Goal: Task Accomplishment & Management: Use online tool/utility

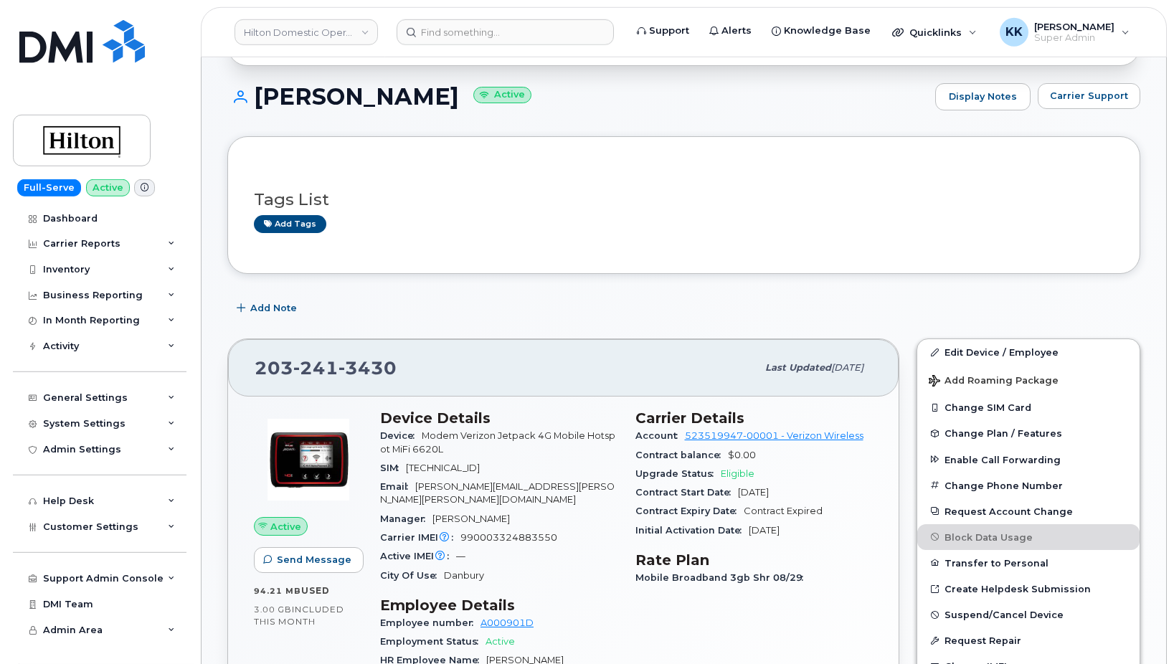
scroll to position [146, 0]
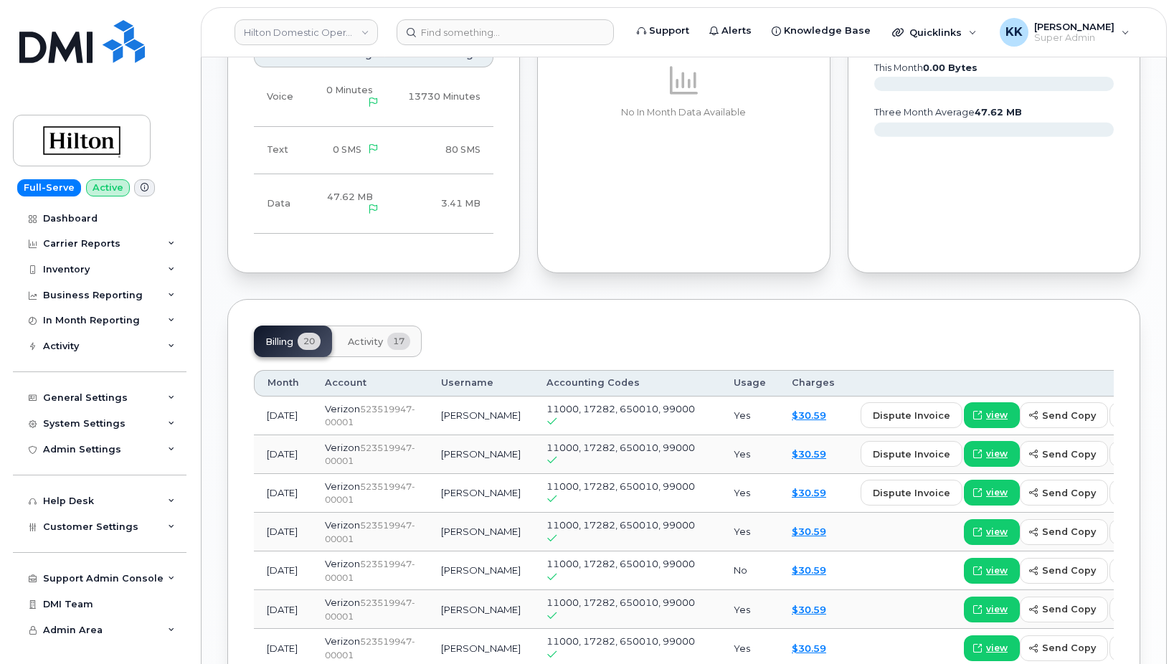
click at [392, 333] on span "17" at bounding box center [398, 341] width 23 height 17
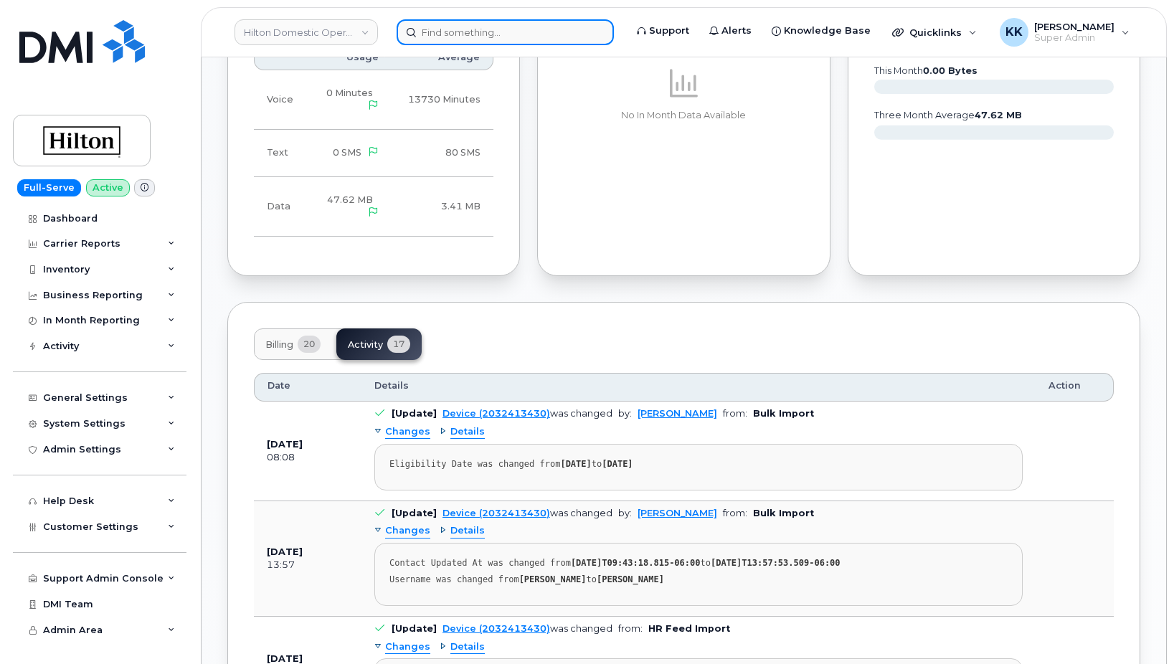
click at [533, 36] on input at bounding box center [505, 32] width 217 height 26
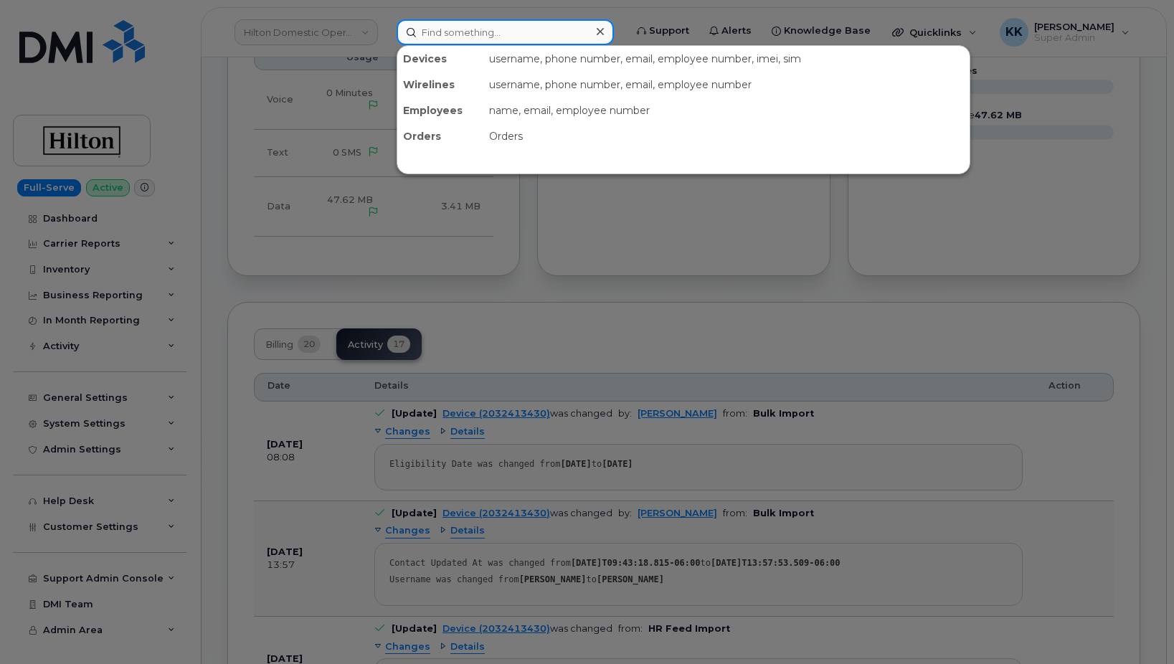
paste input "4154128187"
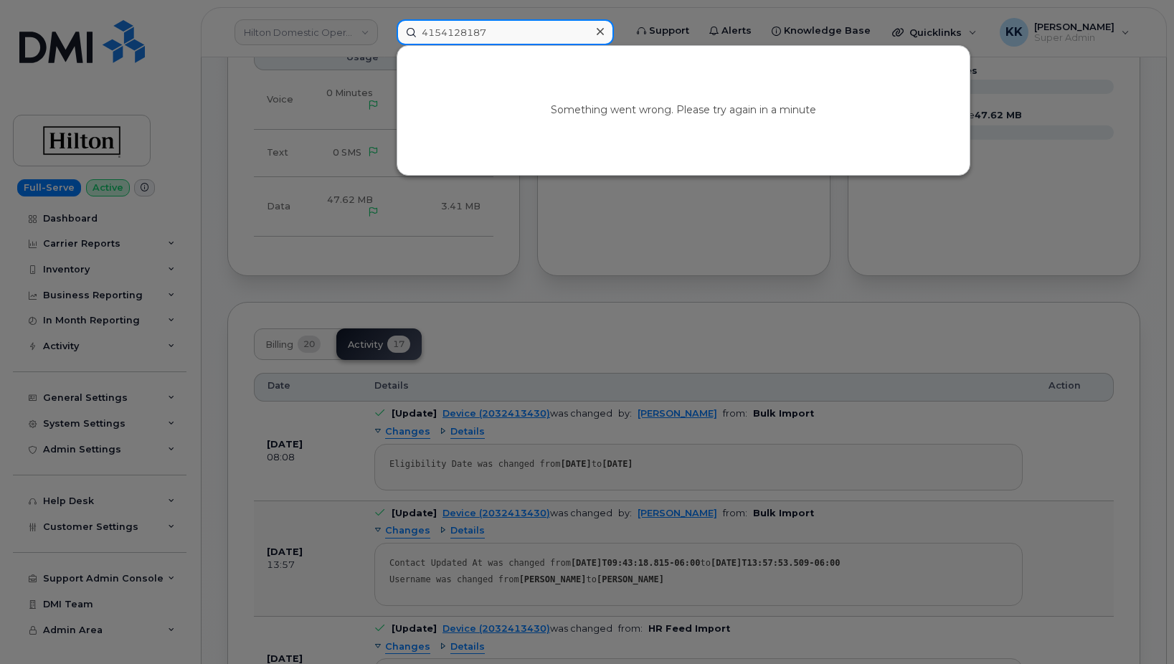
click at [493, 27] on input "4154128187" at bounding box center [505, 32] width 217 height 26
type input "4154128187"
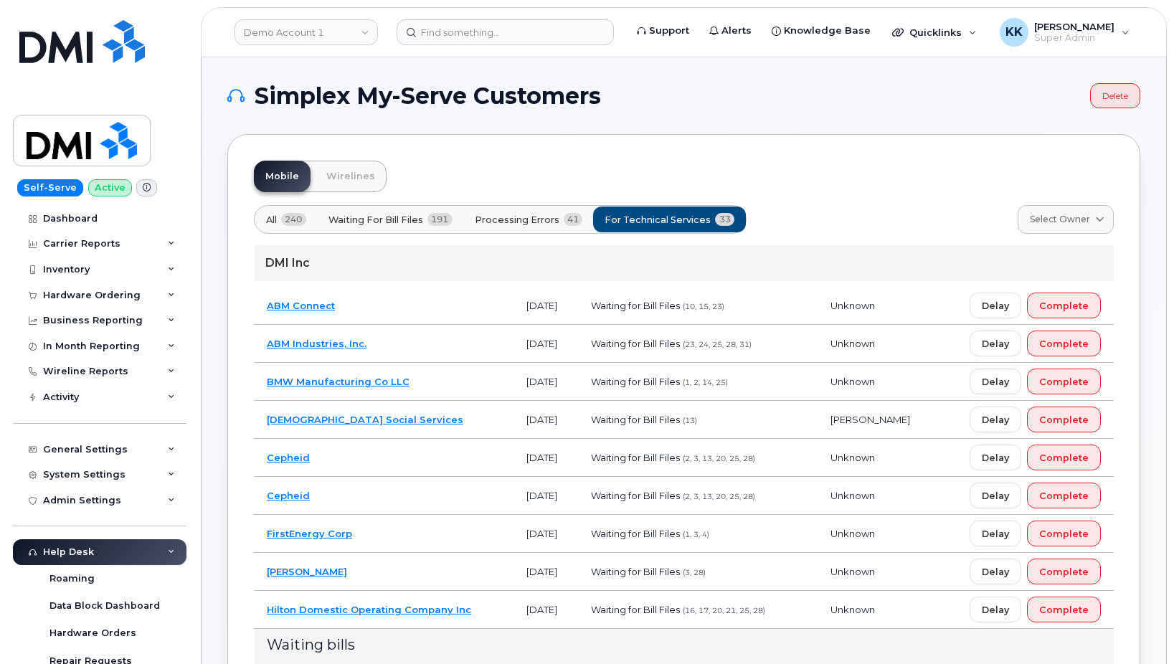
scroll to position [951, 0]
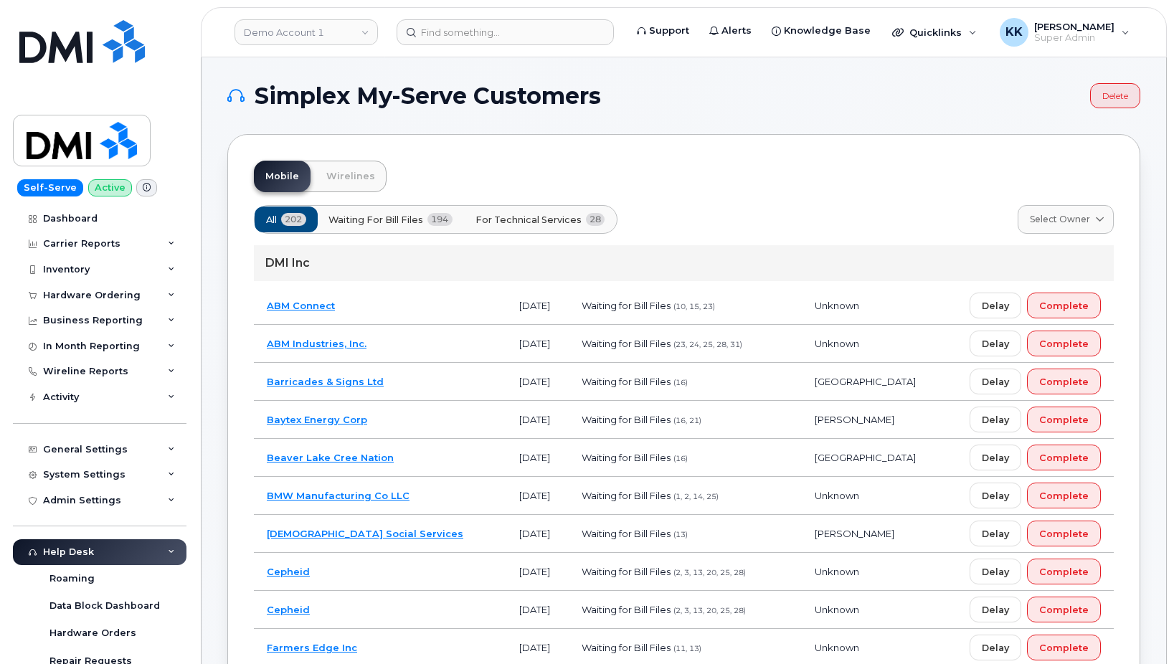
click at [575, 227] on button "For Technical Services 28" at bounding box center [540, 220] width 154 height 26
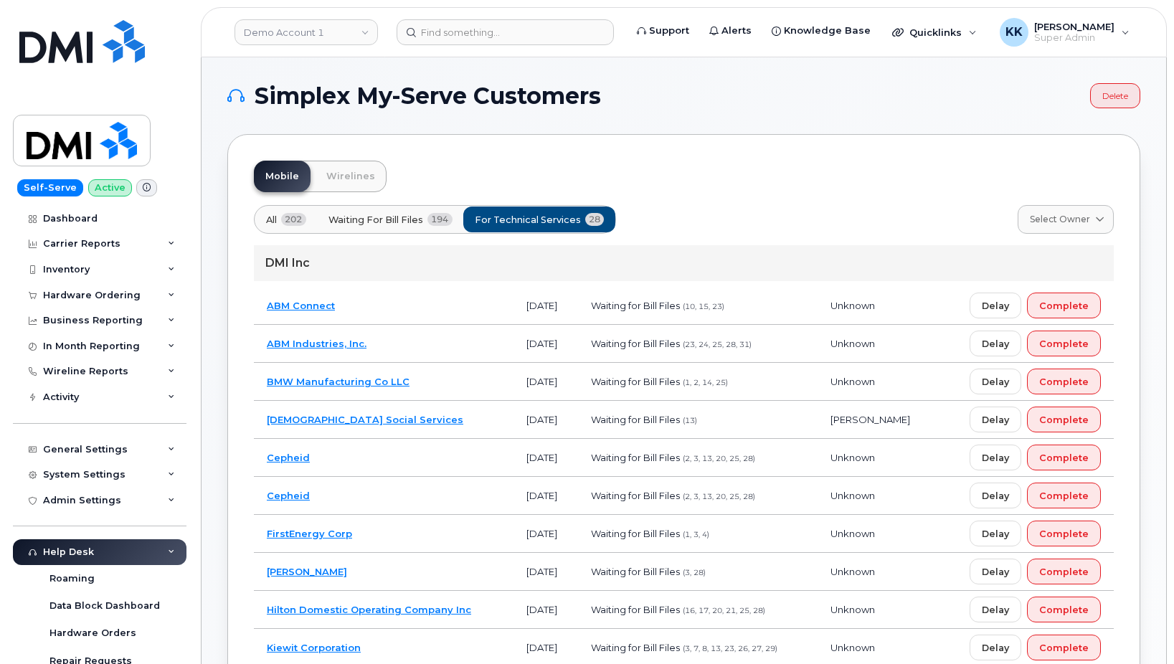
click at [556, 250] on div "DMI Inc" at bounding box center [684, 263] width 860 height 36
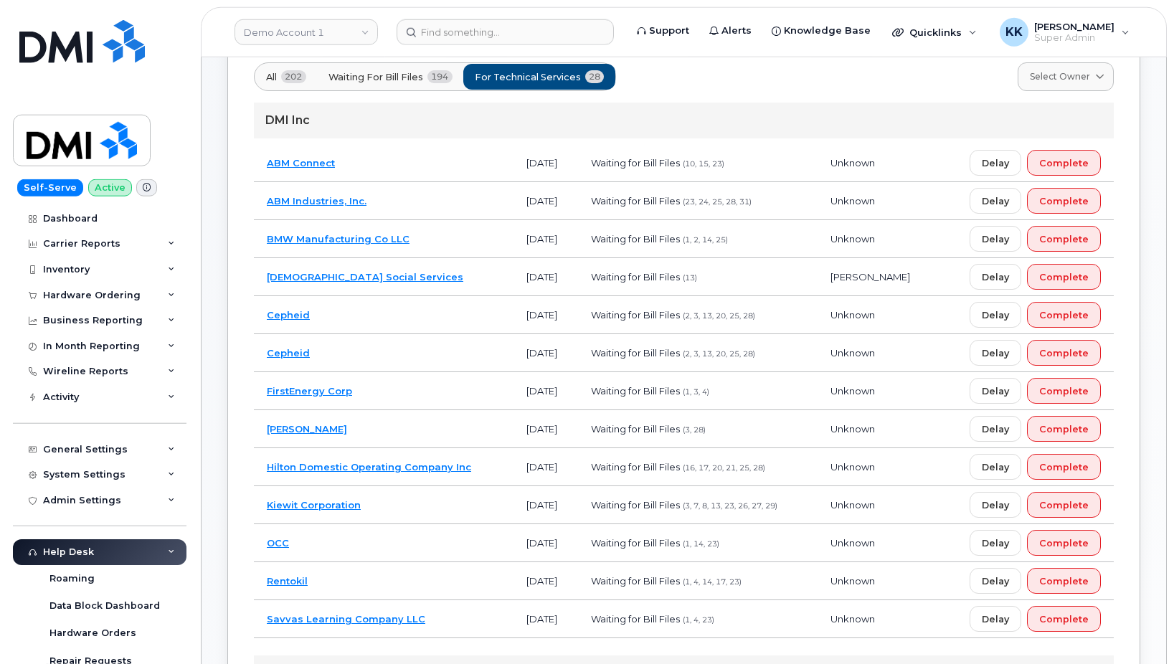
scroll to position [146, 0]
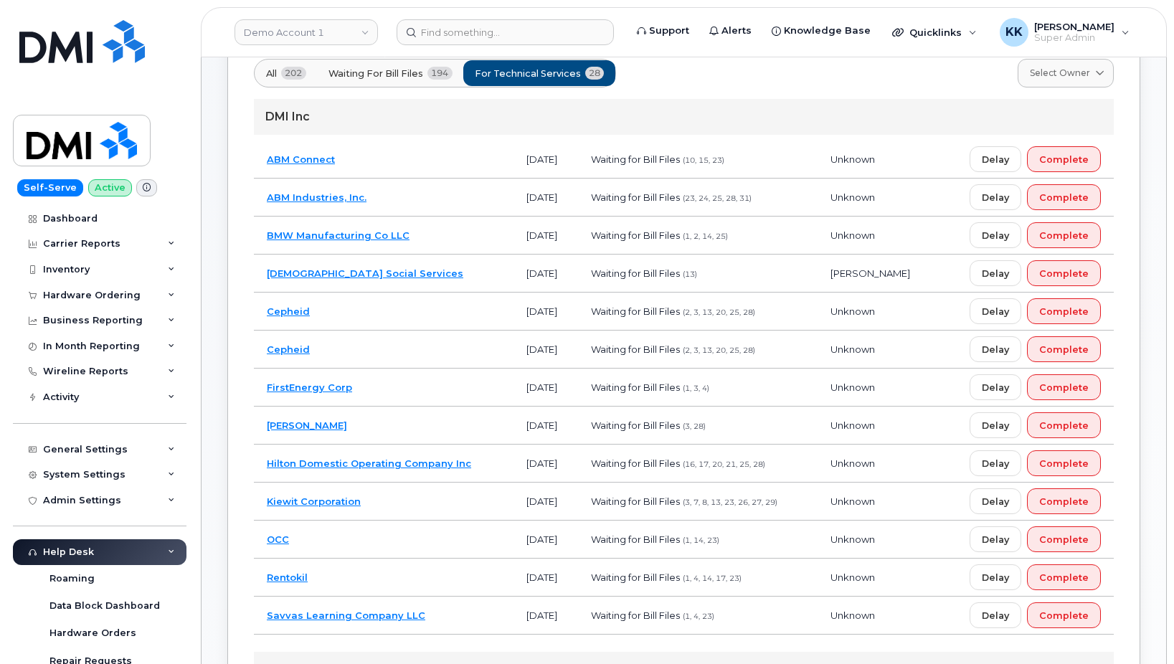
click at [465, 198] on td "ABM Industries, Inc." at bounding box center [384, 198] width 260 height 38
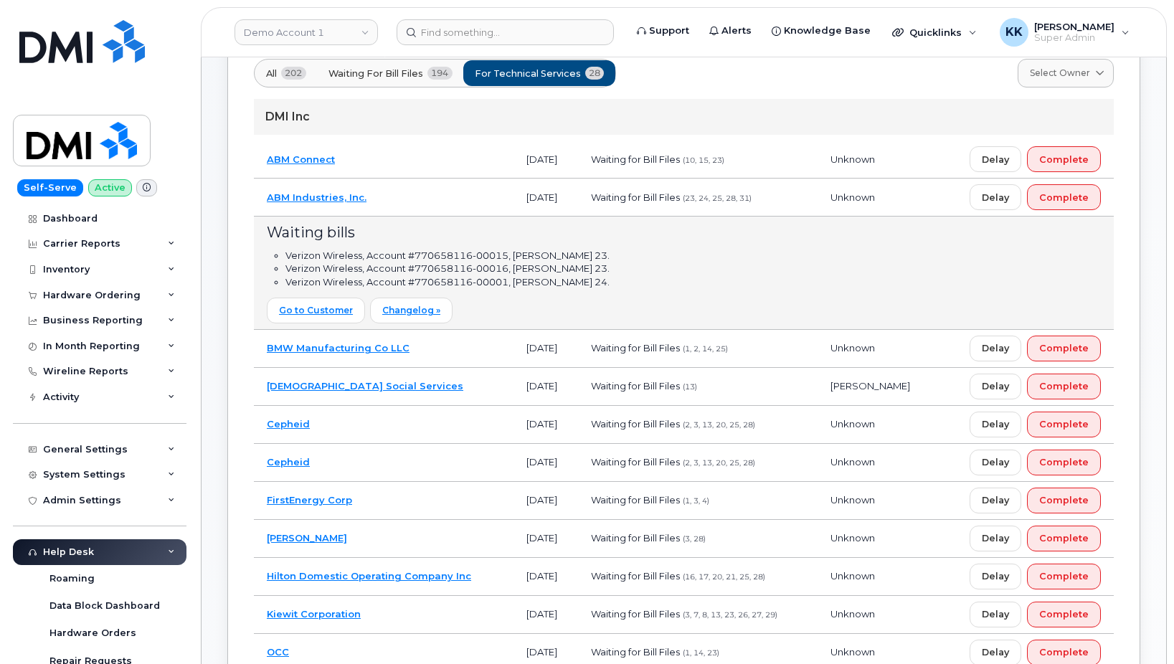
click at [460, 194] on td "ABM Industries, Inc." at bounding box center [384, 198] width 260 height 38
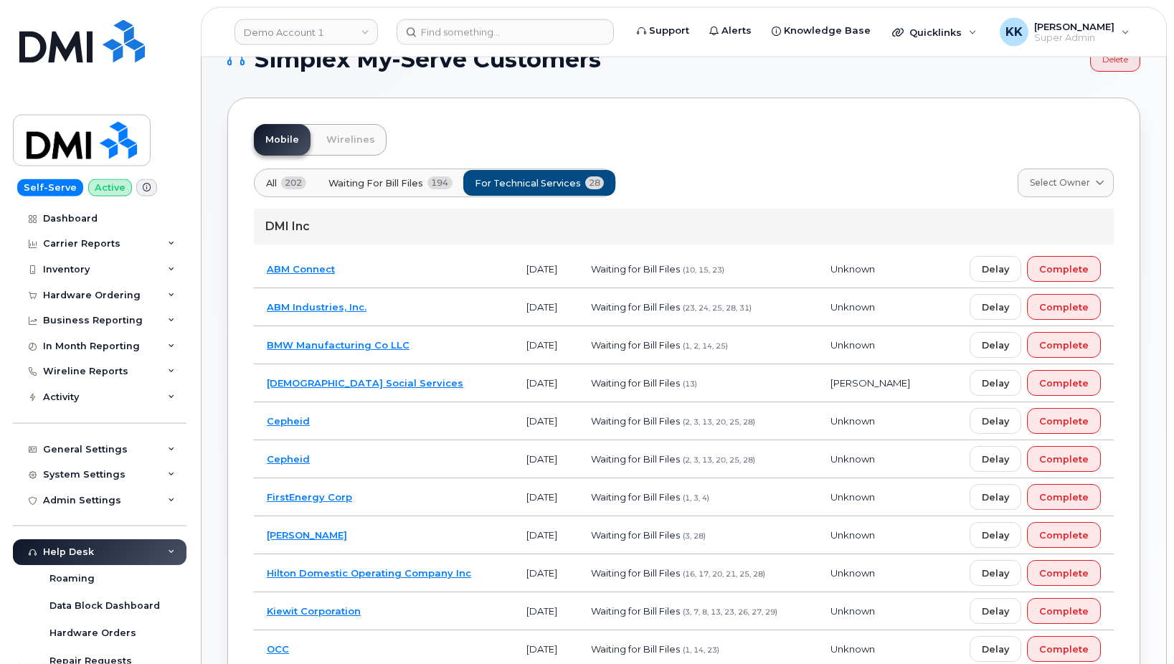
scroll to position [73, 0]
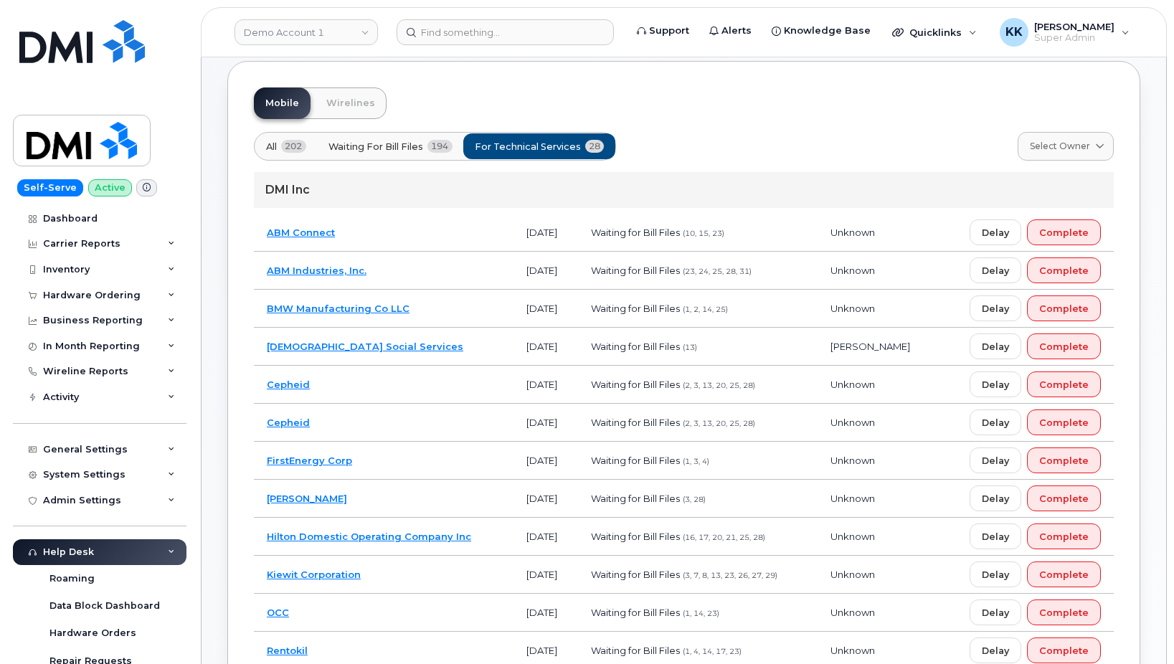
click at [410, 503] on td "[PERSON_NAME]" at bounding box center [384, 499] width 260 height 38
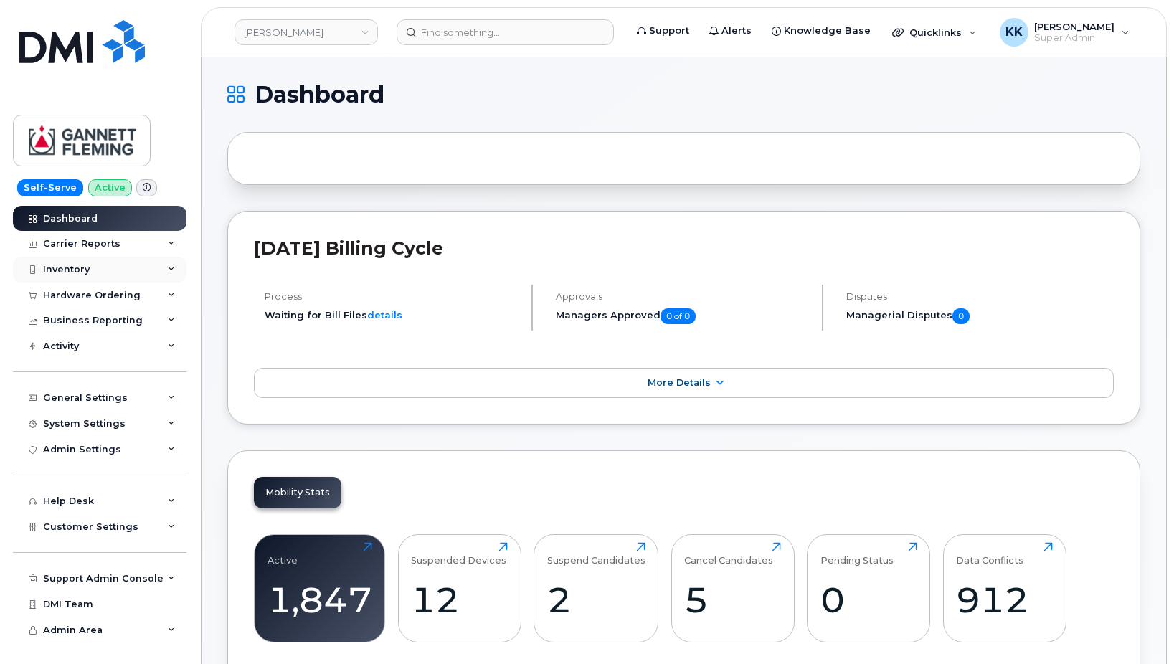
click at [85, 266] on div "Inventory" at bounding box center [66, 269] width 47 height 11
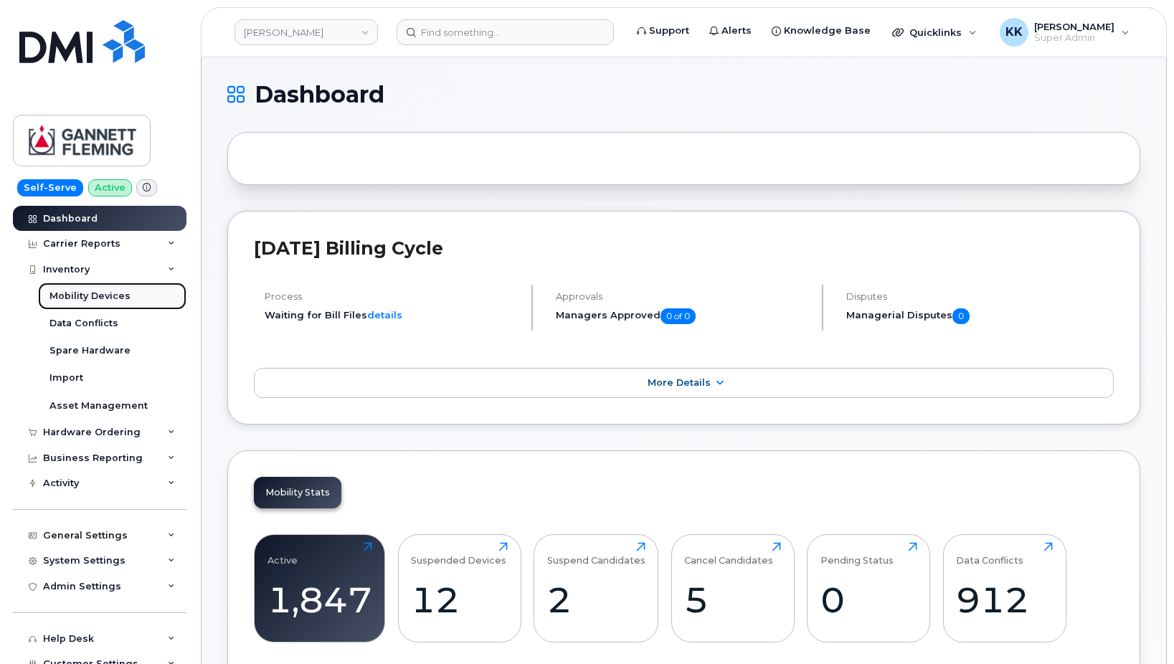
click at [85, 293] on div "Mobility Devices" at bounding box center [89, 296] width 81 height 13
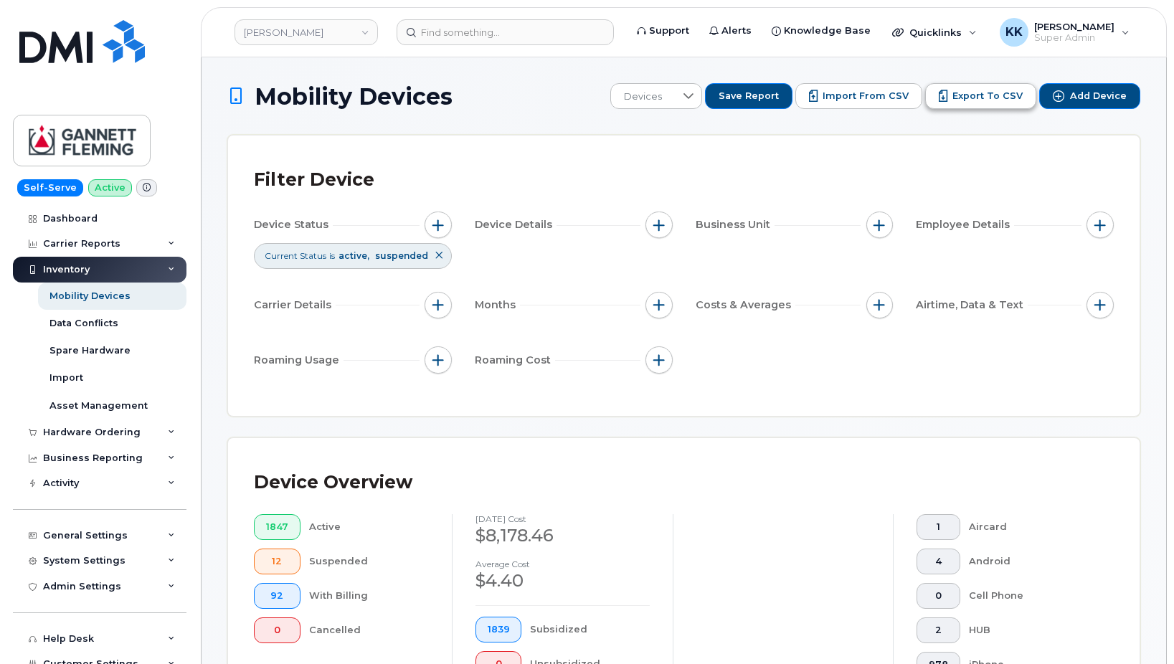
click at [1006, 95] on span "Export to CSV" at bounding box center [988, 96] width 70 height 13
drag, startPoint x: 554, startPoint y: 166, endPoint x: 643, endPoint y: 173, distance: 89.2
click at [554, 166] on div "Filter Device" at bounding box center [684, 179] width 860 height 37
click at [850, 93] on span "Import from CSV" at bounding box center [866, 96] width 86 height 13
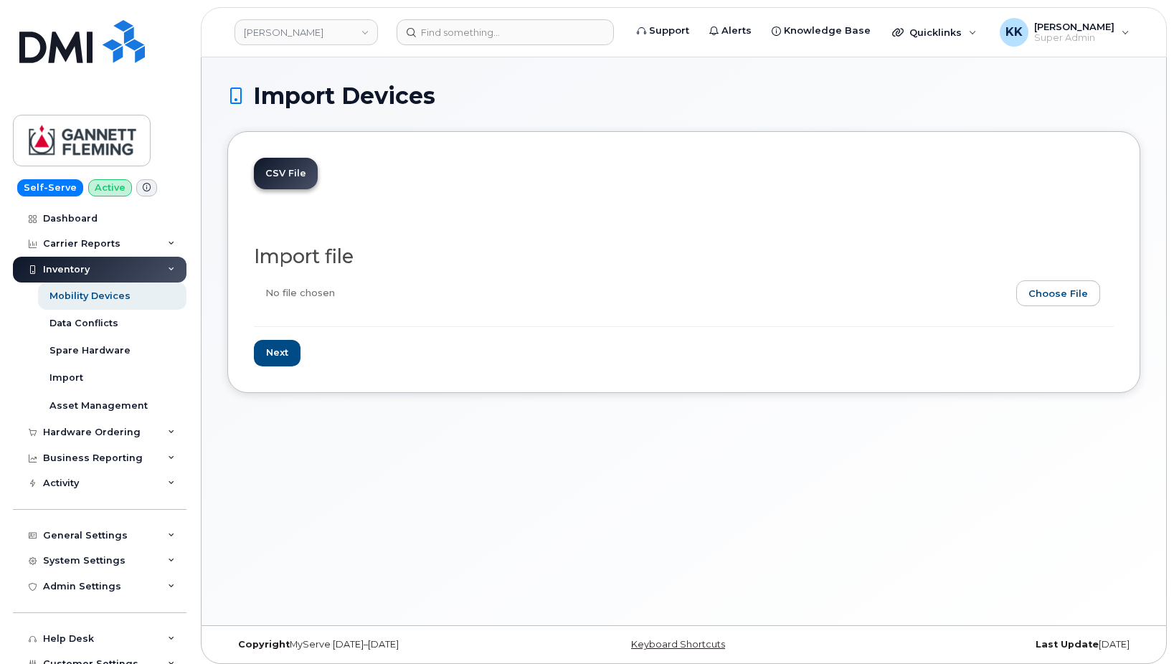
click at [1082, 307] on input "file" at bounding box center [678, 296] width 849 height 33
type input "C:\fakepath\[PERSON_NAME] - Device Report - [DATE].csv"
click at [282, 359] on input "Next" at bounding box center [277, 353] width 47 height 27
type input "Loading..."
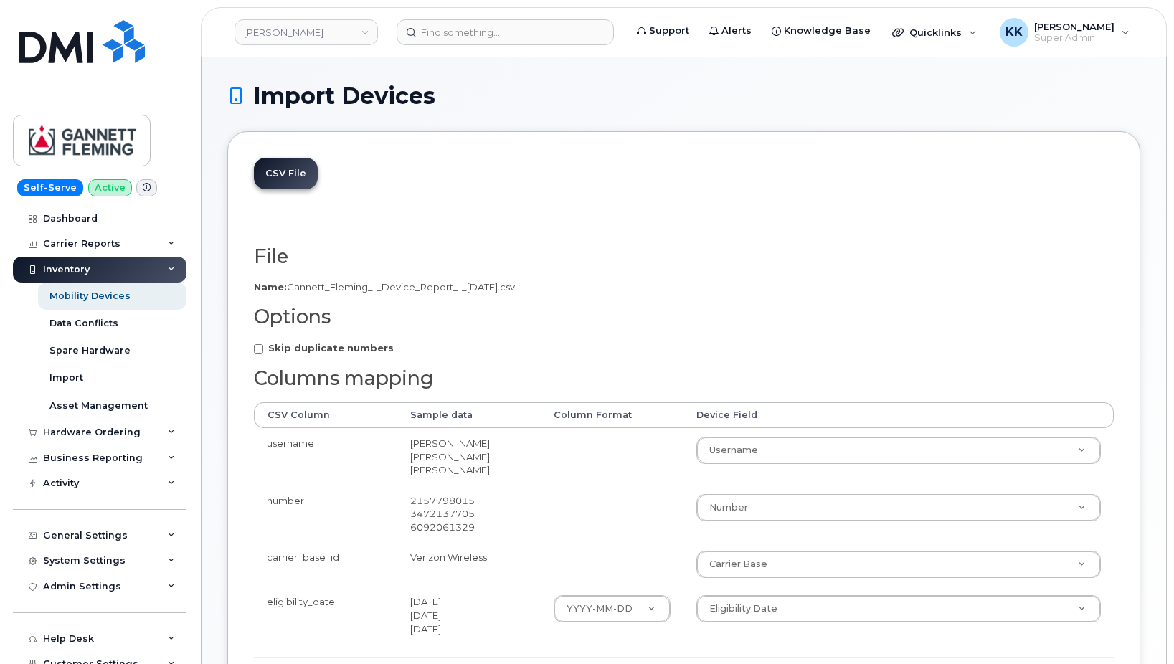
click at [299, 345] on strong "Skip duplicate numbers" at bounding box center [331, 347] width 126 height 11
click at [263, 345] on input "Skip duplicate numbers" at bounding box center [258, 348] width 9 height 9
checkbox input "true"
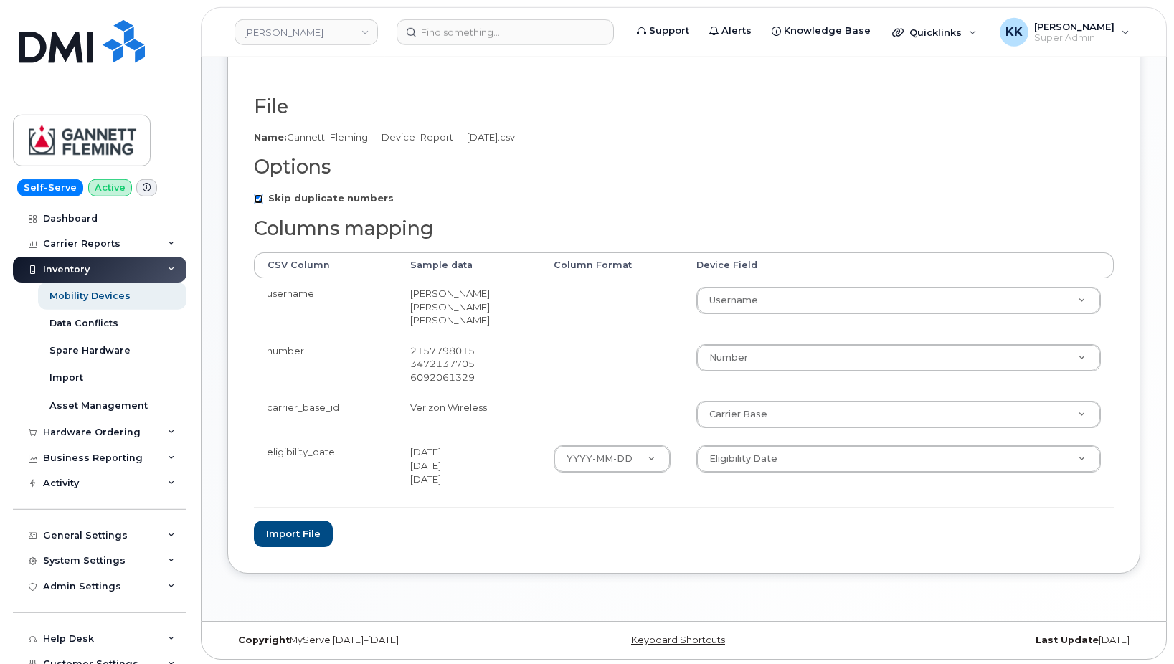
scroll to position [153, 0]
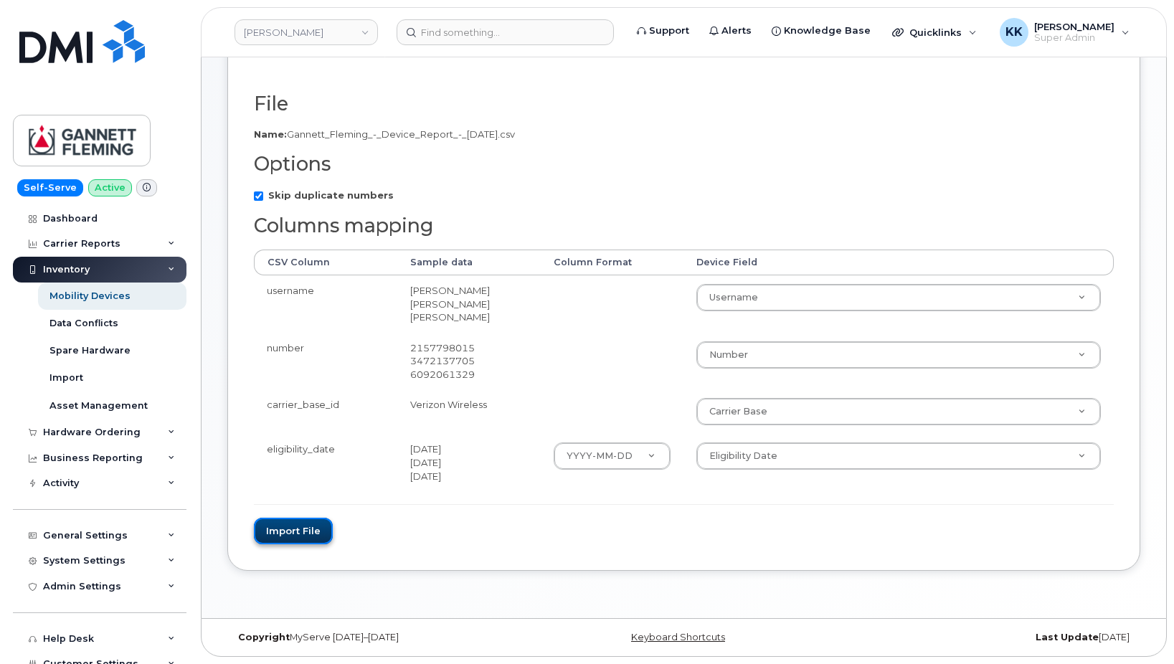
click at [308, 526] on button "Import file" at bounding box center [293, 531] width 79 height 27
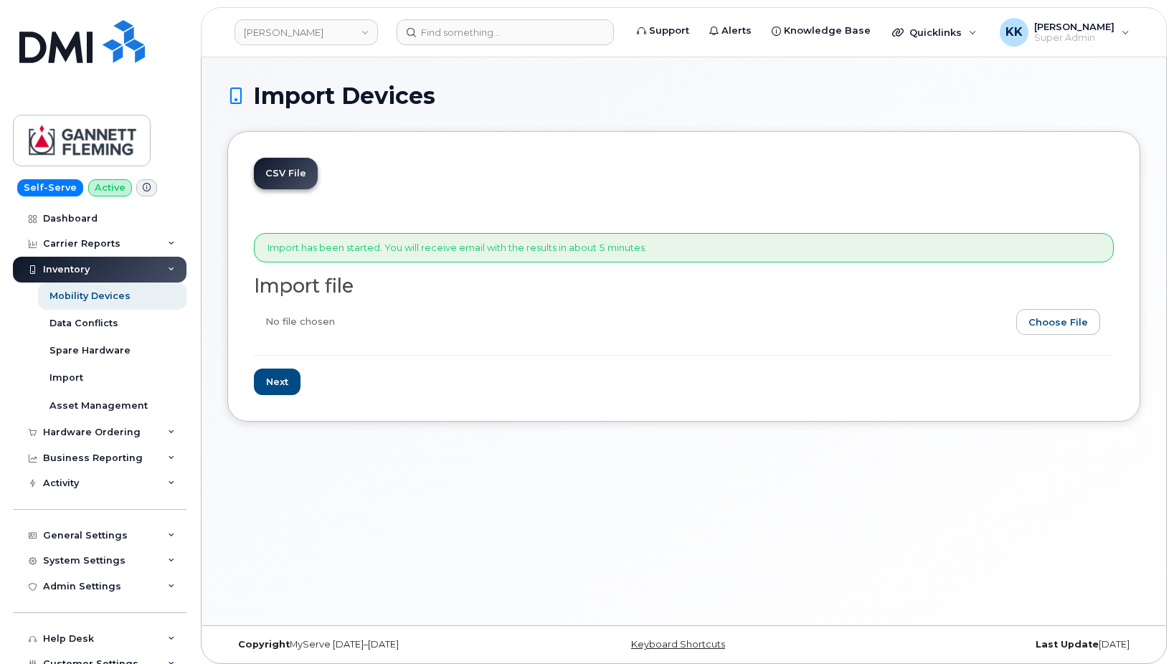
click at [585, 520] on div "Import Devices CSV File Import has been started. You will receive email with th…" at bounding box center [684, 341] width 965 height 568
click at [310, 32] on link "[PERSON_NAME]" at bounding box center [306, 32] width 143 height 26
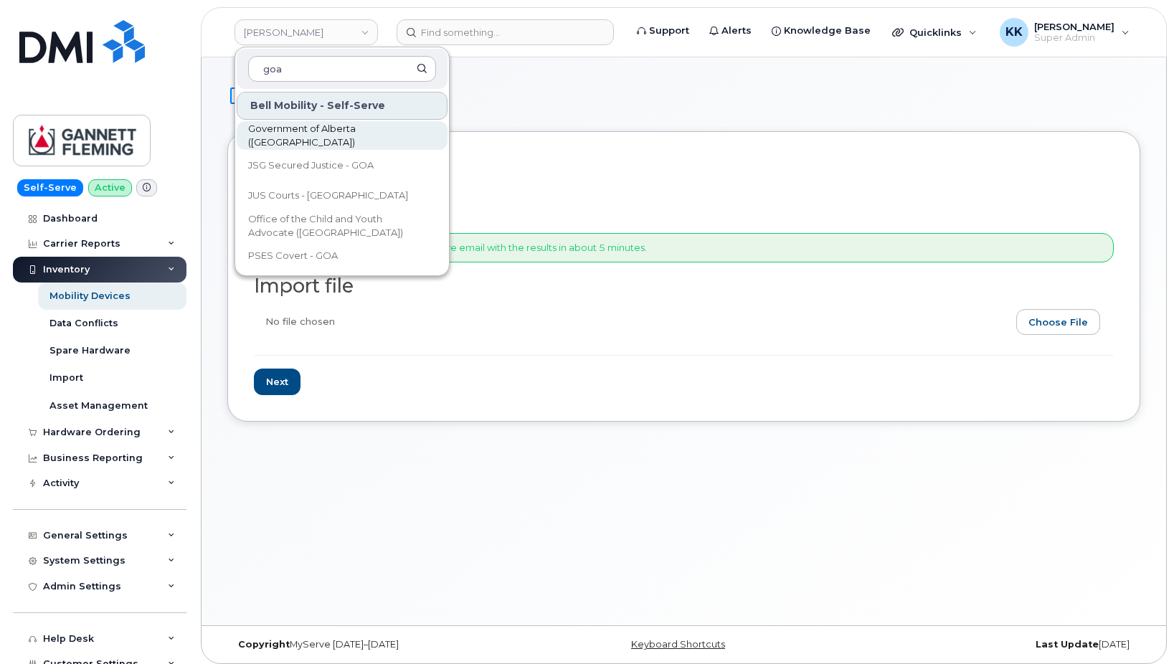
type input "goa"
click at [320, 136] on span "Government of Alberta ([GEOGRAPHIC_DATA])" at bounding box center [330, 136] width 165 height 28
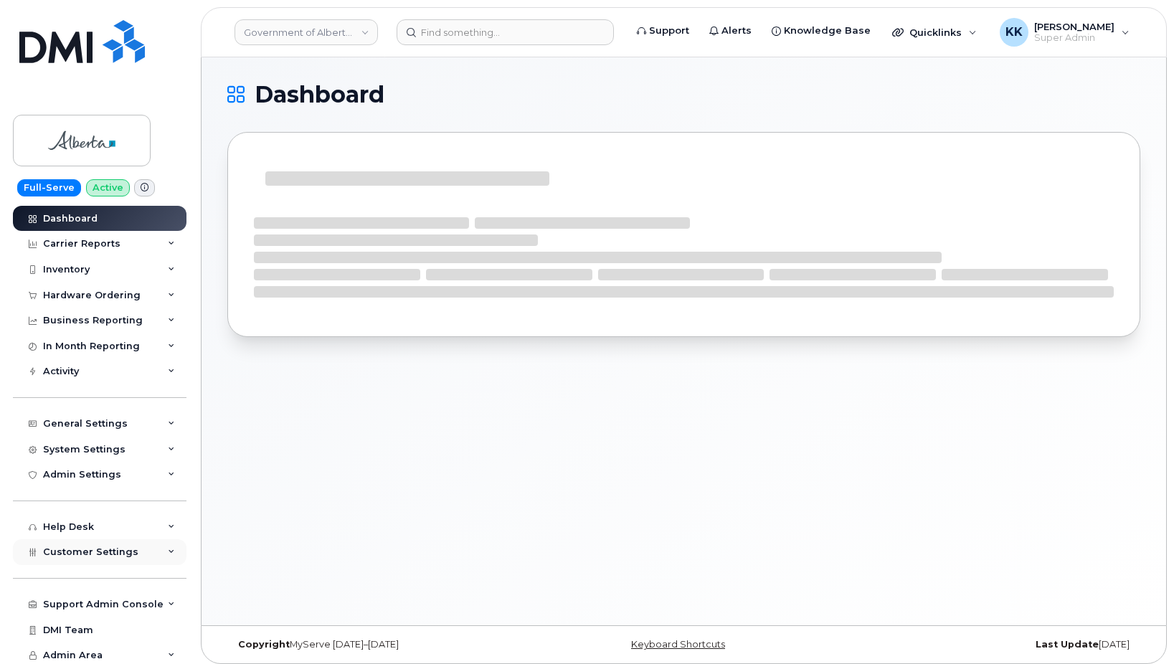
click at [71, 564] on div "Customer Settings" at bounding box center [100, 552] width 174 height 26
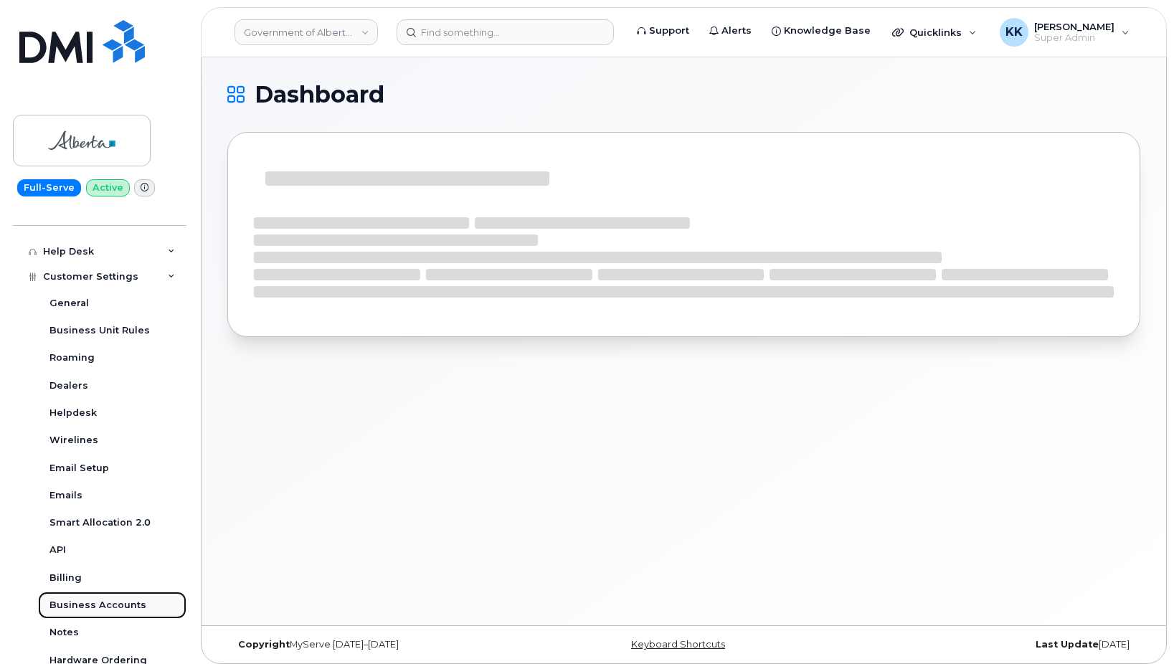
click at [107, 607] on div "Business Accounts" at bounding box center [97, 605] width 97 height 13
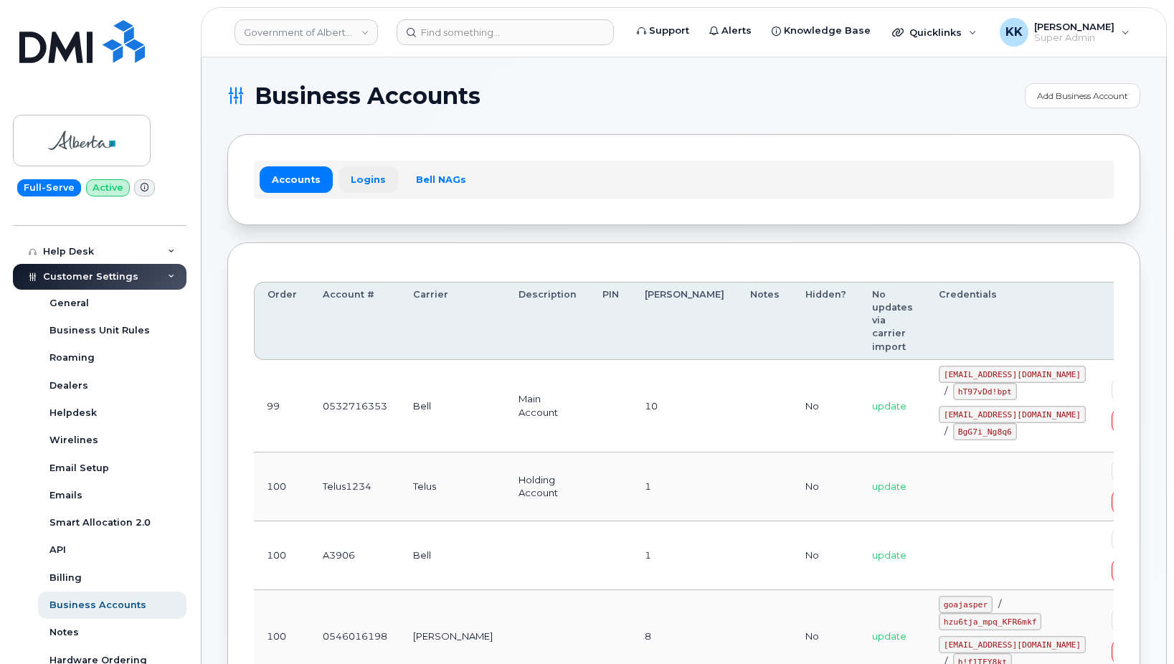
click at [359, 178] on link "Logins" at bounding box center [369, 179] width 60 height 26
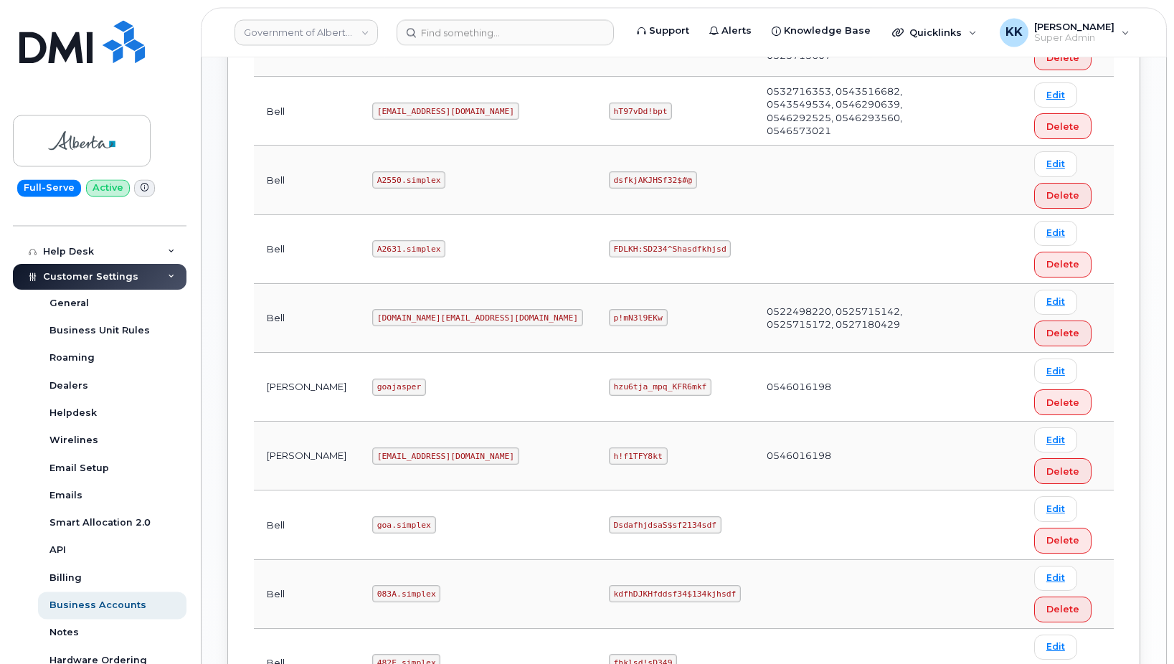
scroll to position [951, 0]
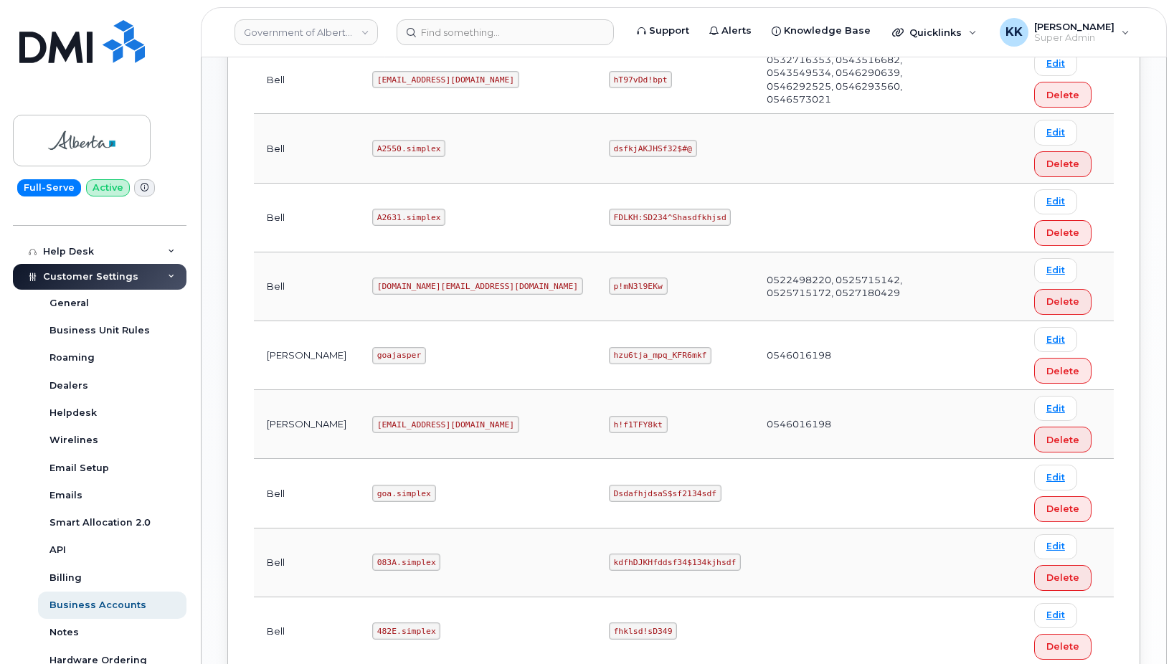
click at [372, 355] on code "goajasper" at bounding box center [399, 355] width 54 height 17
click at [372, 354] on code "goajasper" at bounding box center [399, 355] width 54 height 17
click at [609, 357] on code "hzu6tja_mpq_KFR6mkf" at bounding box center [660, 355] width 103 height 17
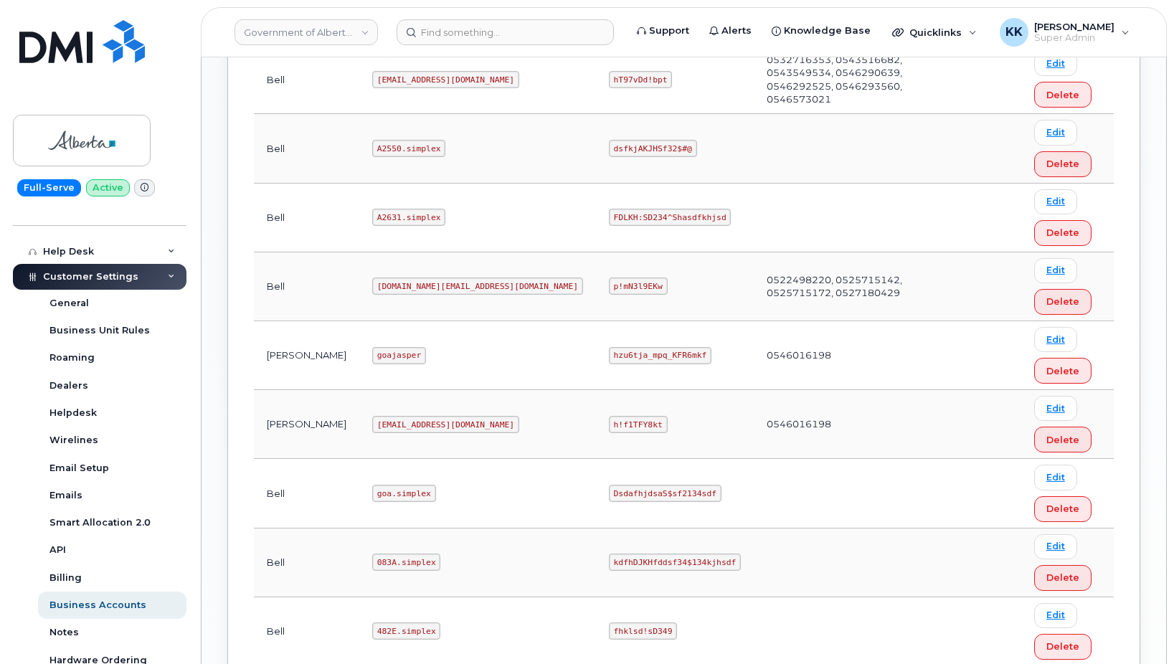
click at [609, 357] on code "hzu6tja_mpq_KFR6mkf" at bounding box center [660, 355] width 103 height 17
